Goal: Task Accomplishment & Management: Complete application form

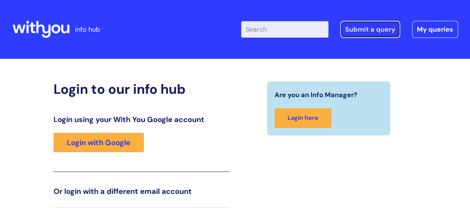
click at [381, 30] on link "Submit a query" at bounding box center [370, 29] width 60 height 17
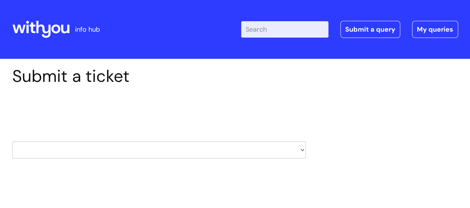
click at [302, 149] on select "HR / People IT and Support Clinical Drug Alerts Finance Accounts Data Support T…" at bounding box center [159, 149] width 294 height 17
select select "it_and_support"
click at [12, 141] on select "HR / People IT and Support Clinical Drug Alerts Finance Accounts Data Support T…" at bounding box center [159, 149] width 294 height 17
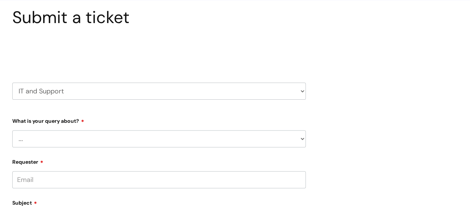
scroll to position [111, 0]
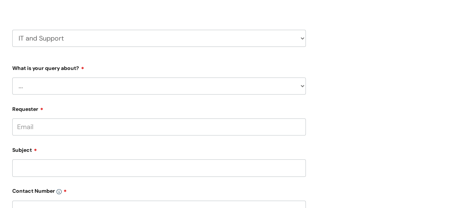
click at [301, 85] on select "... Mobile Phone Reset & MFA Accounts, Starters and Leavers IT Hardware issue I…" at bounding box center [159, 85] width 294 height 17
select select "I need help logging in"
click at [12, 77] on select "... Mobile Phone Reset & MFA Accounts, Starters and Leavers IT Hardware issue I…" at bounding box center [159, 85] width 294 height 17
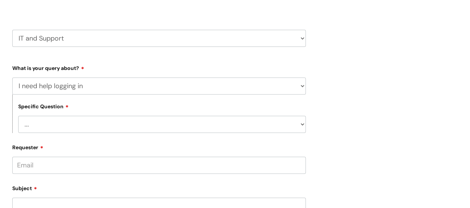
click at [301, 124] on select "... I need help logging into my laptop/chromebook I need access or help logging…" at bounding box center [162, 124] width 288 height 17
select select "I need access or help logging into a system, including Single Sign On"
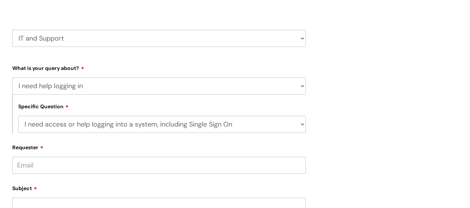
click at [18, 116] on select "... I need help logging into my laptop/chromebook I need access or help logging…" at bounding box center [162, 124] width 288 height 17
click at [302, 163] on select "... Nebula Halo IT Portal PCMIS Ulysses iTrent CJSM NHS email Summary Care Reco…" at bounding box center [162, 162] width 288 height 17
select select "iTrent"
click at [18, 155] on select "... Nebula Halo IT Portal PCMIS Ulysses iTrent CJSM NHS email Summary Care Reco…" at bounding box center [162, 162] width 288 height 17
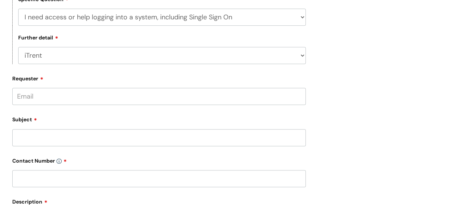
scroll to position [223, 0]
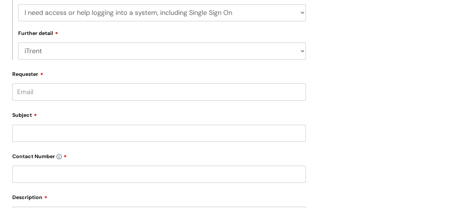
click at [43, 91] on input "Requester" at bounding box center [159, 91] width 294 height 17
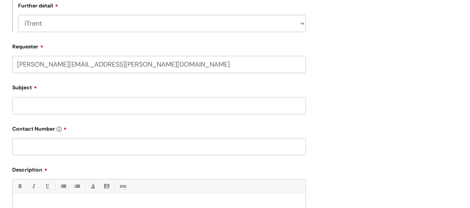
scroll to position [297, 0]
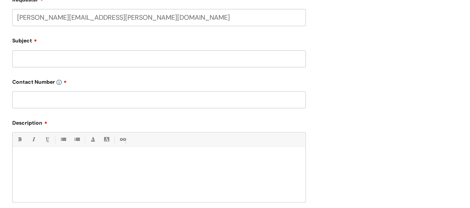
type input "sandra.smith@wearewithyou.org.uk"
click at [16, 159] on div at bounding box center [159, 176] width 293 height 51
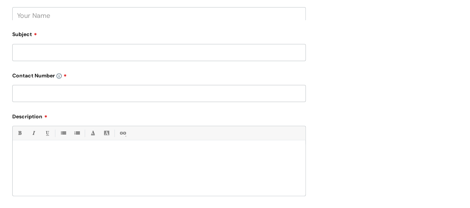
scroll to position [326, 0]
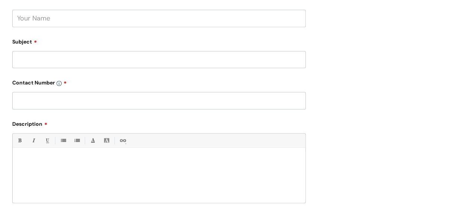
paste div
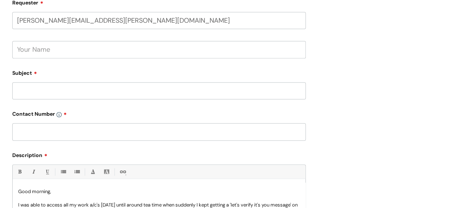
scroll to position [251, 0]
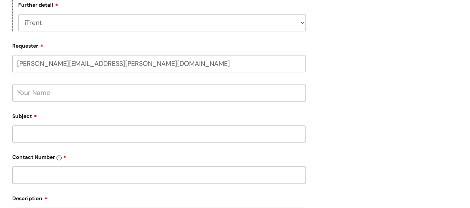
click at [40, 89] on input "text" at bounding box center [159, 92] width 294 height 17
type input "Sandra Smith"
click at [28, 134] on input "Subject" at bounding box center [159, 133] width 294 height 17
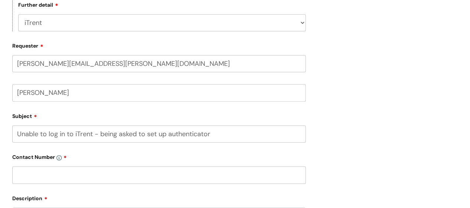
type input "Unable to log in to iTrent - being asked to set up authenticator"
click at [39, 178] on input "text" at bounding box center [159, 174] width 294 height 17
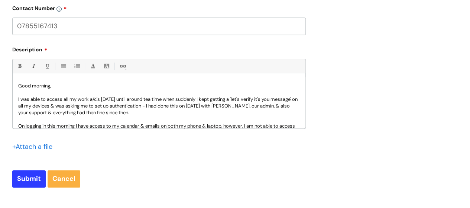
scroll to position [40, 0]
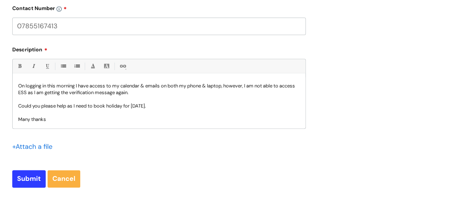
type input "07855167413"
click at [80, 87] on p "On logging in this morning I have access to my calendar & emails on both my pho…" at bounding box center [159, 88] width 282 height 13
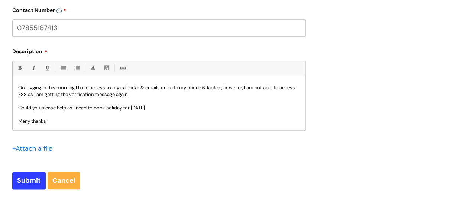
scroll to position [400, 0]
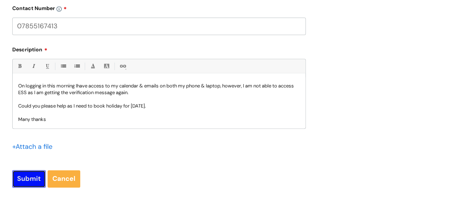
click at [28, 175] on input "Submit" at bounding box center [28, 178] width 33 height 17
type input "Please Wait..."
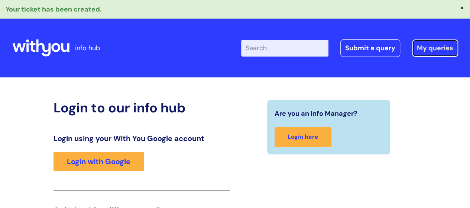
click at [428, 48] on link "My queries" at bounding box center [435, 47] width 46 height 17
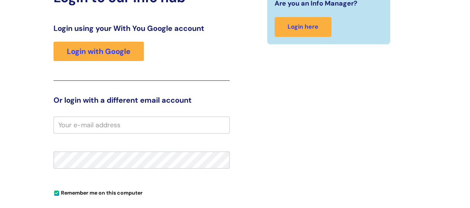
scroll to position [93, 0]
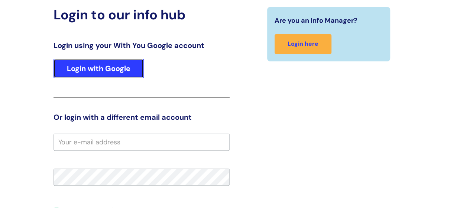
click at [101, 70] on link "Login with Google" at bounding box center [99, 68] width 90 height 19
